Goal: Information Seeking & Learning: Learn about a topic

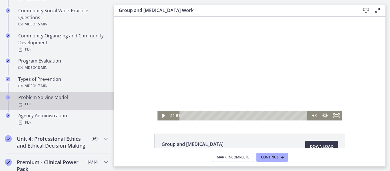
click at [47, 101] on div "PDF" at bounding box center [62, 104] width 89 height 7
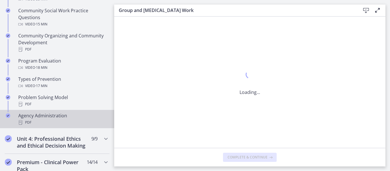
click at [42, 116] on div "Agency Administration PDF" at bounding box center [62, 119] width 89 height 14
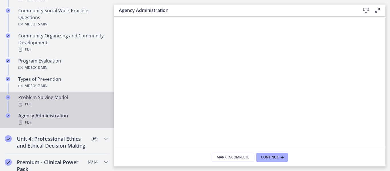
scroll to position [418, 0]
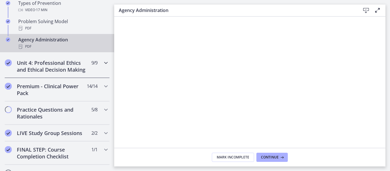
click at [49, 73] on h2 "Unit 4: Professional Ethics and Ethical Decision Making" at bounding box center [52, 66] width 70 height 14
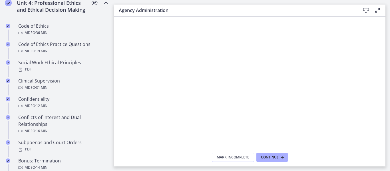
scroll to position [258, 0]
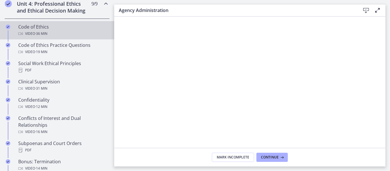
click at [44, 37] on span "· 36 min" at bounding box center [41, 33] width 12 height 7
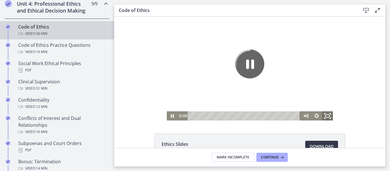
drag, startPoint x: 323, startPoint y: 115, endPoint x: 438, endPoint y: 167, distance: 125.2
click at [323, 115] on icon "Fullscreen" at bounding box center [327, 116] width 13 height 11
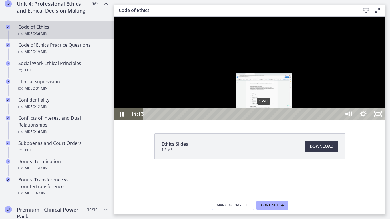
click at [264, 121] on div "13:41" at bounding box center [243, 114] width 189 height 13
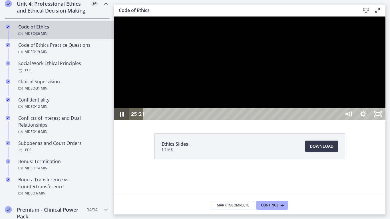
click at [123, 117] on icon "Pause" at bounding box center [122, 114] width 4 height 5
